Goal: Task Accomplishment & Management: Use online tool/utility

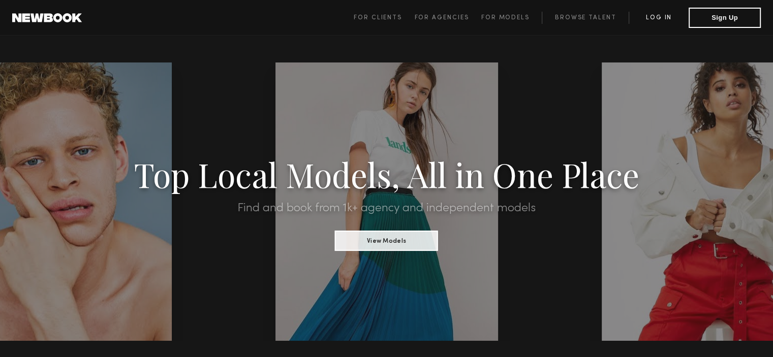
click at [658, 16] on link "Log in" at bounding box center [659, 18] width 60 height 12
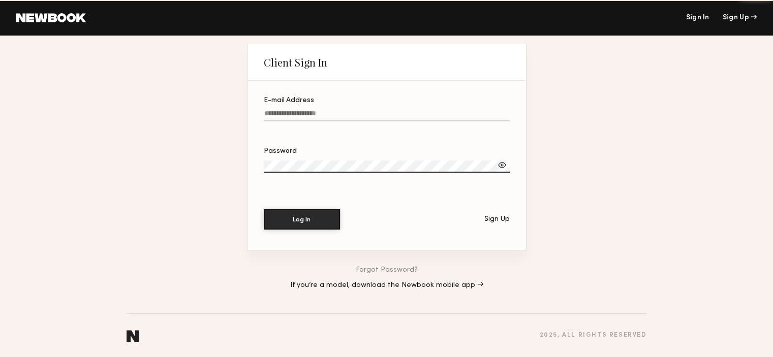
type input "**********"
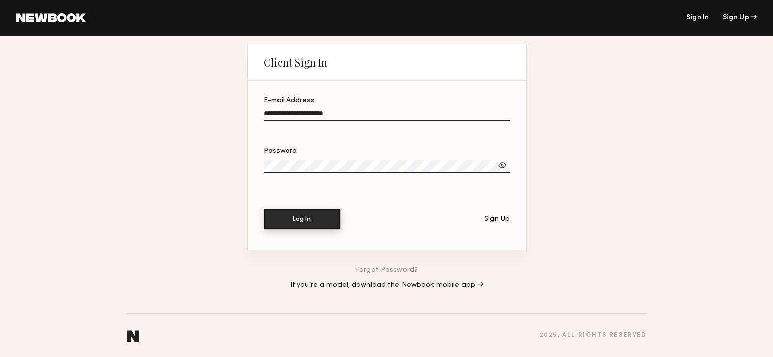
click at [305, 224] on button "Log In" at bounding box center [302, 219] width 76 height 20
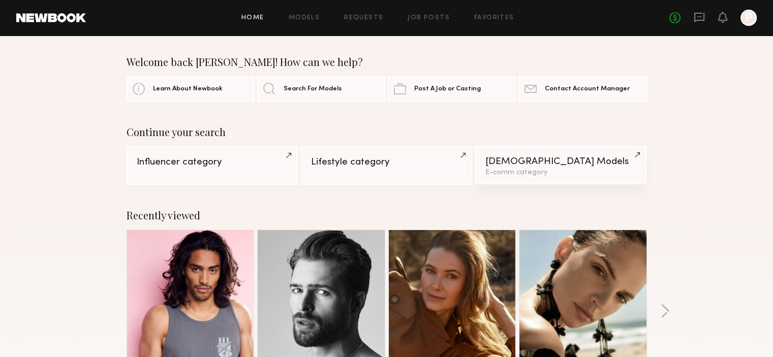
click at [541, 167] on div "Male Models" at bounding box center [560, 162] width 151 height 10
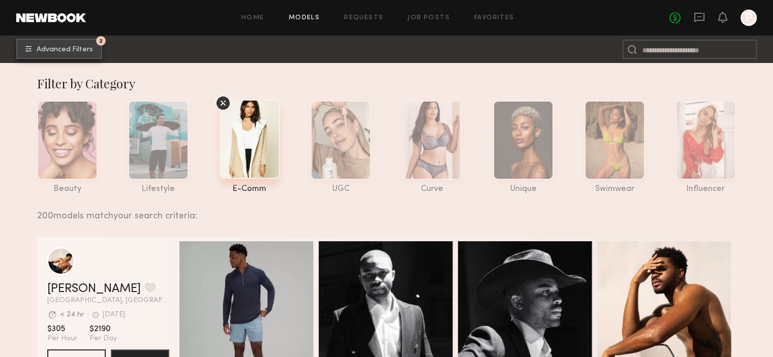
click at [72, 48] on span "Advanced Filters" at bounding box center [65, 49] width 56 height 7
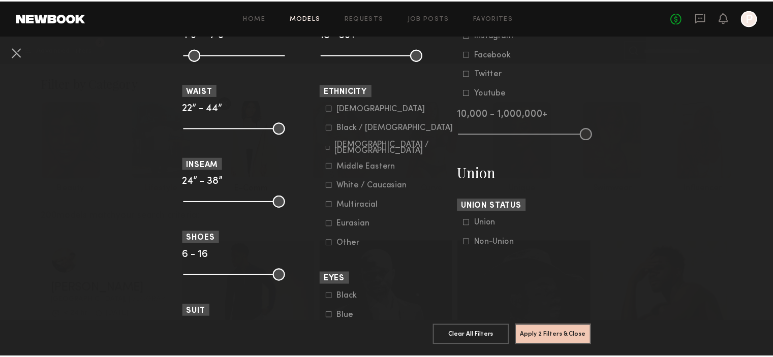
scroll to position [515, 0]
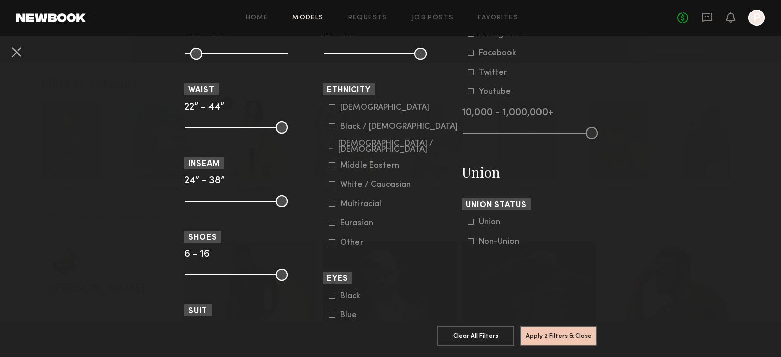
click at [323, 128] on div "[DEMOGRAPHIC_DATA] / [DEMOGRAPHIC_DATA] Hispanic / Latino [DEMOGRAPHIC_DATA] / …" at bounding box center [390, 175] width 135 height 144
click at [330, 128] on icon at bounding box center [332, 126] width 6 height 6
click at [329, 146] on icon at bounding box center [331, 147] width 4 height 4
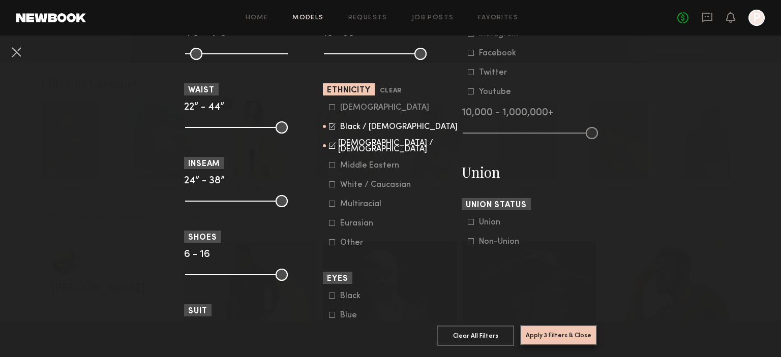
click at [540, 325] on button "Apply 3 Filters & Close" at bounding box center [558, 335] width 77 height 20
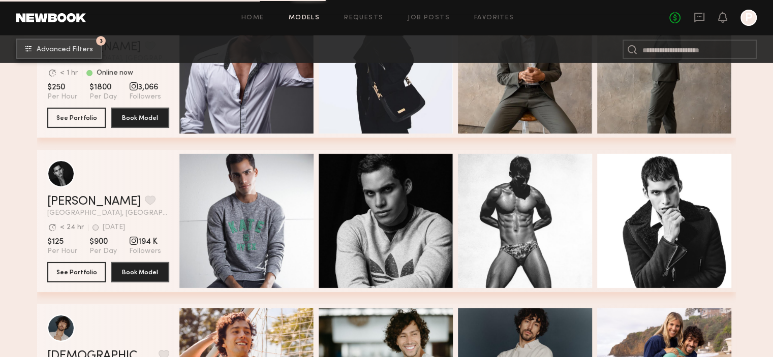
scroll to position [3617, 0]
